Goal: Task Accomplishment & Management: Use online tool/utility

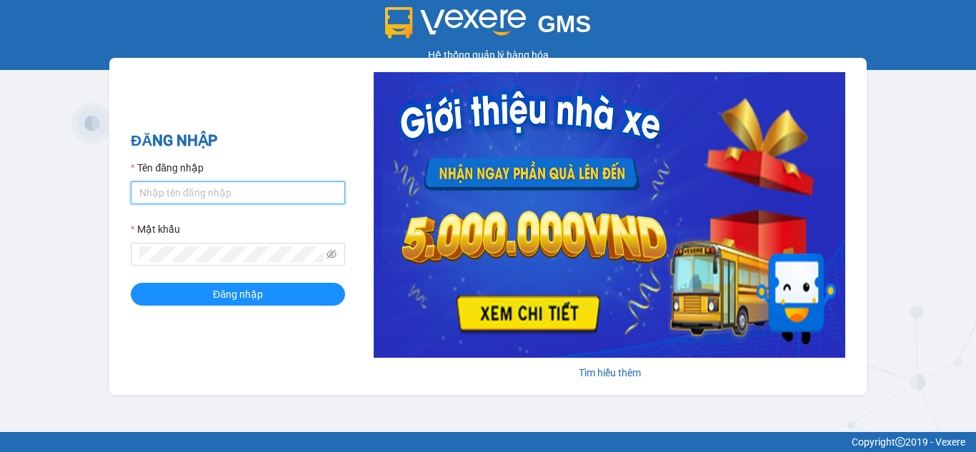
type input "duybui.vxr"
click at [219, 307] on div "ĐĂNG NHẬP Tên đăng nhập duybui.vxr Mật khẩu Đăng nhập" at bounding box center [238, 226] width 214 height 194
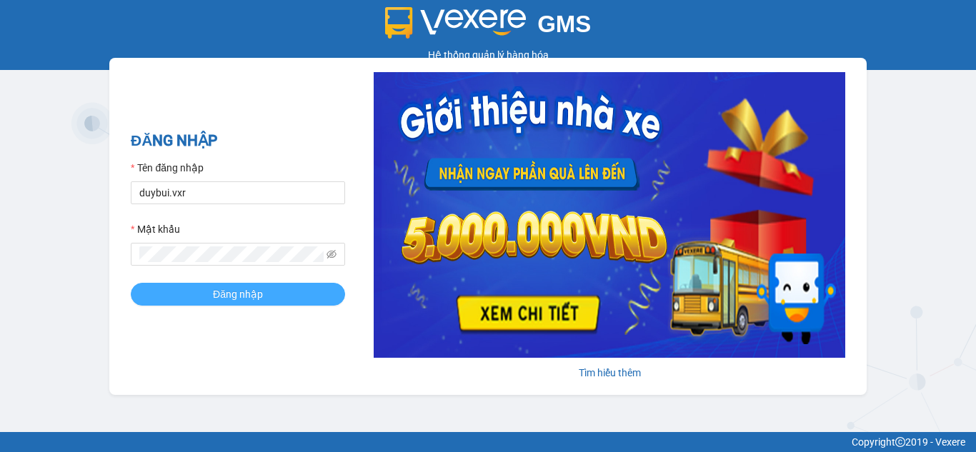
click at [222, 293] on span "Đăng nhập" at bounding box center [238, 295] width 50 height 16
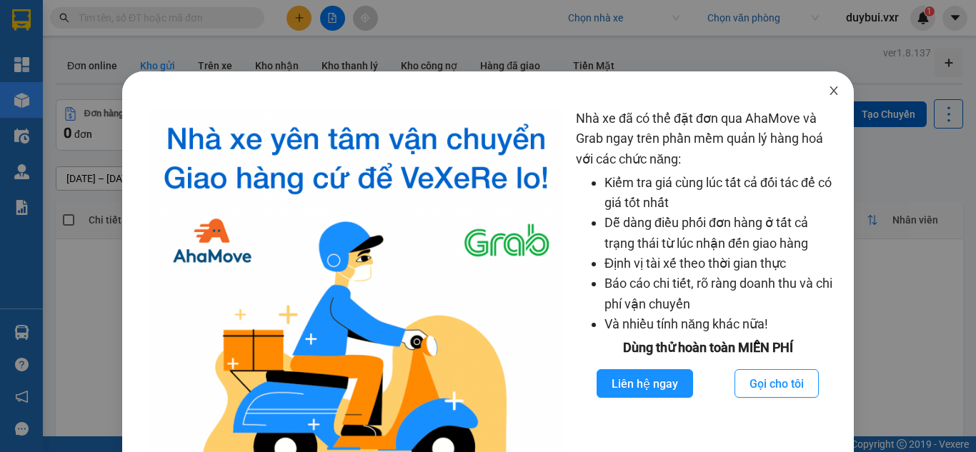
click at [830, 89] on icon "close" at bounding box center [833, 90] width 11 height 11
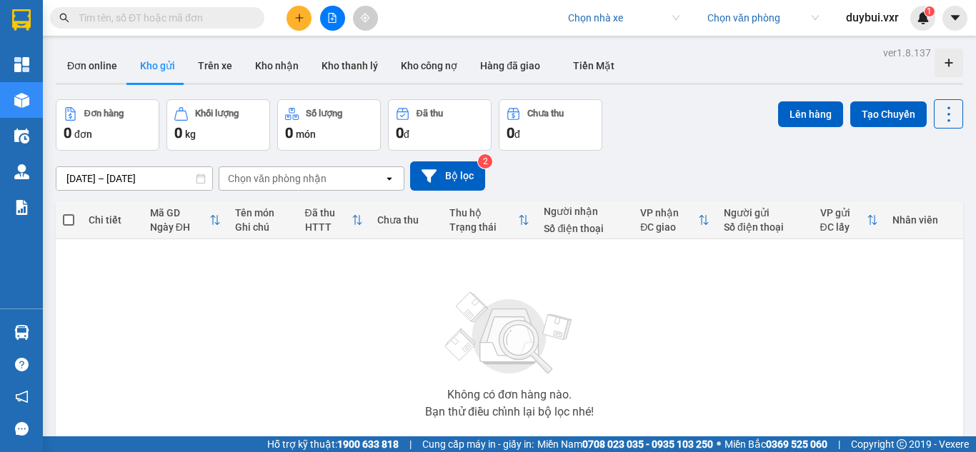
click at [616, 27] on input "search" at bounding box center [618, 17] width 101 height 21
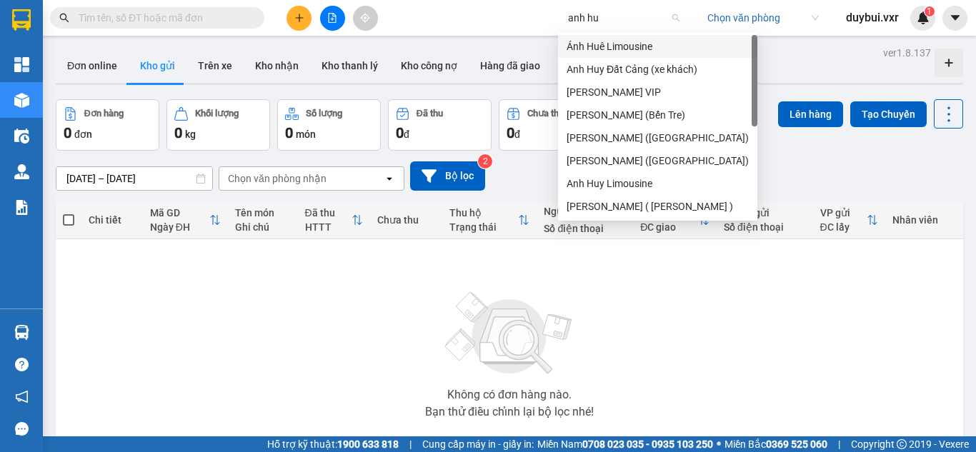
type input "anh huy"
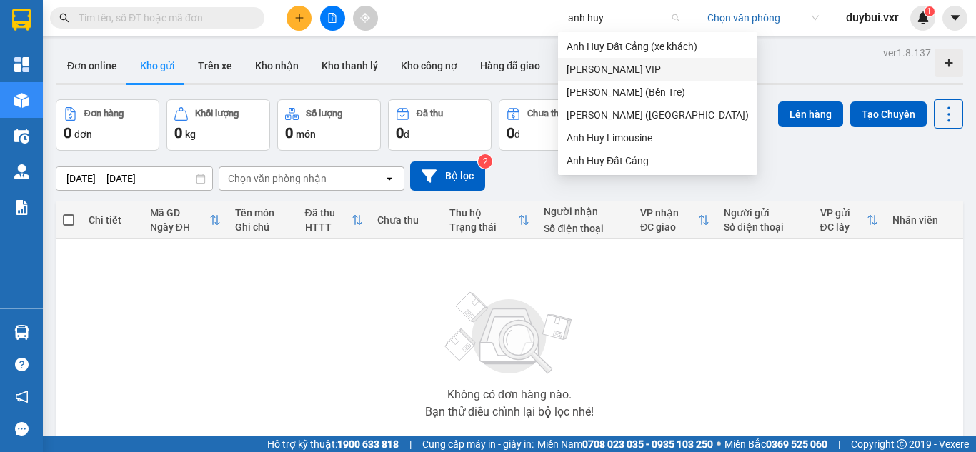
click at [645, 71] on div "[PERSON_NAME] VIP" at bounding box center [658, 69] width 182 height 16
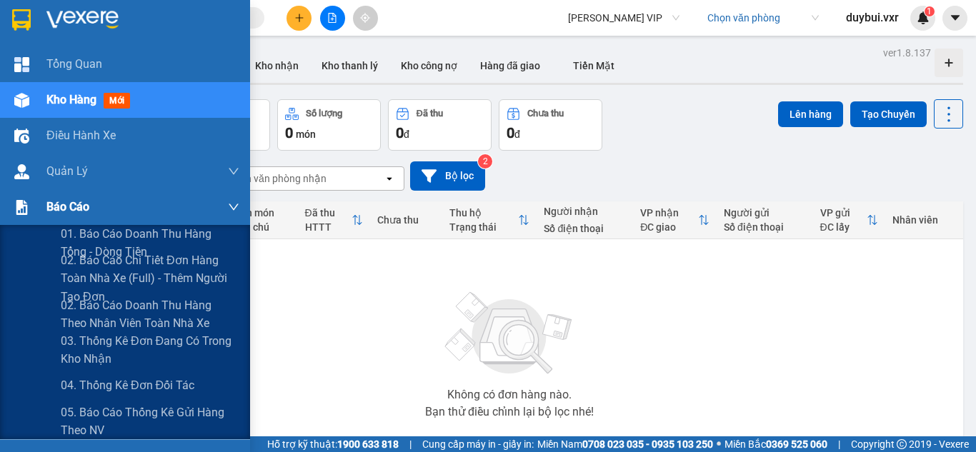
click at [34, 207] on div at bounding box center [21, 207] width 25 height 25
